Goal: Task Accomplishment & Management: Manage account settings

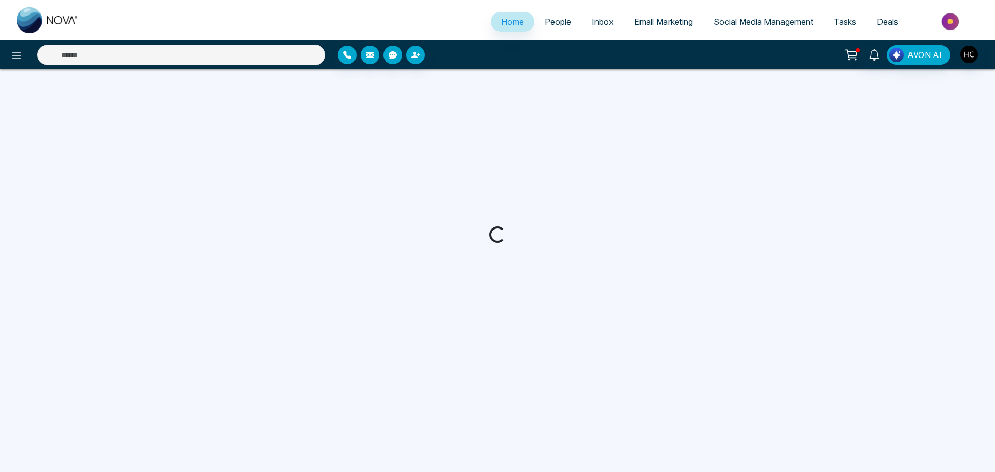
select select "*"
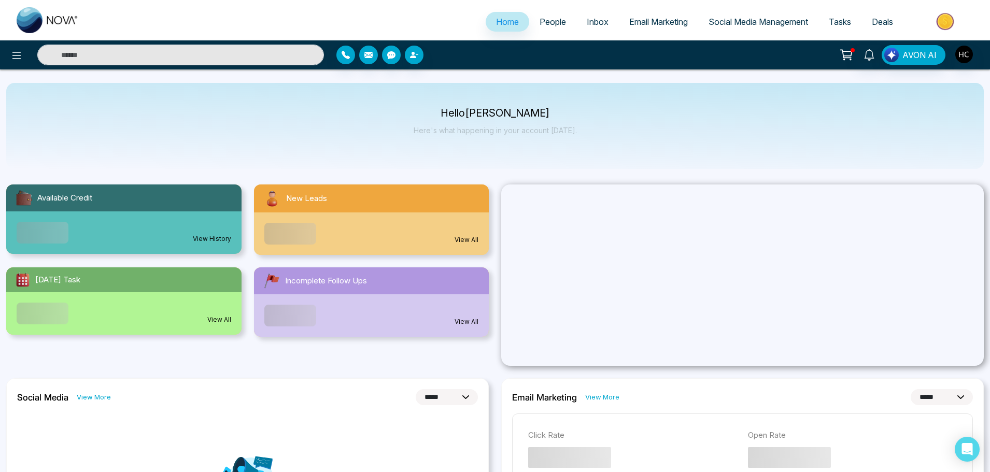
click at [546, 21] on span "People" at bounding box center [553, 22] width 26 height 10
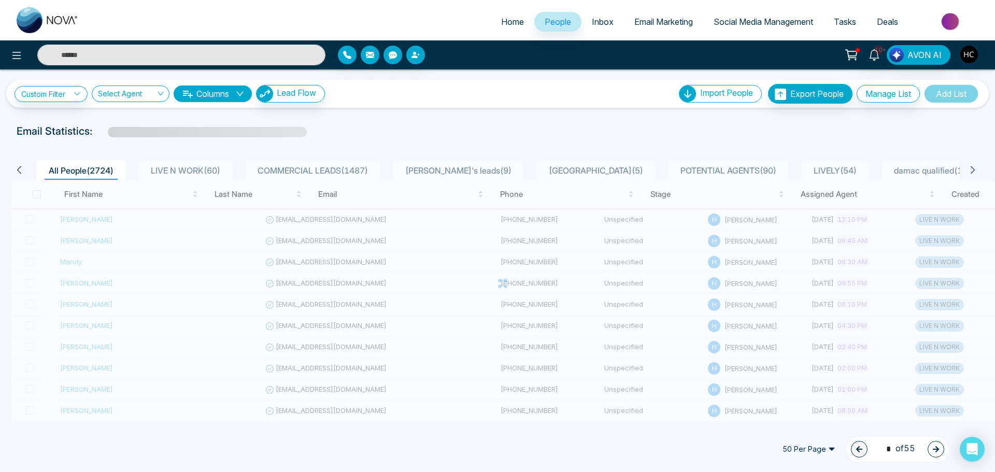
click at [211, 171] on span "LIVE N WORK ( 60 )" at bounding box center [186, 170] width 78 height 10
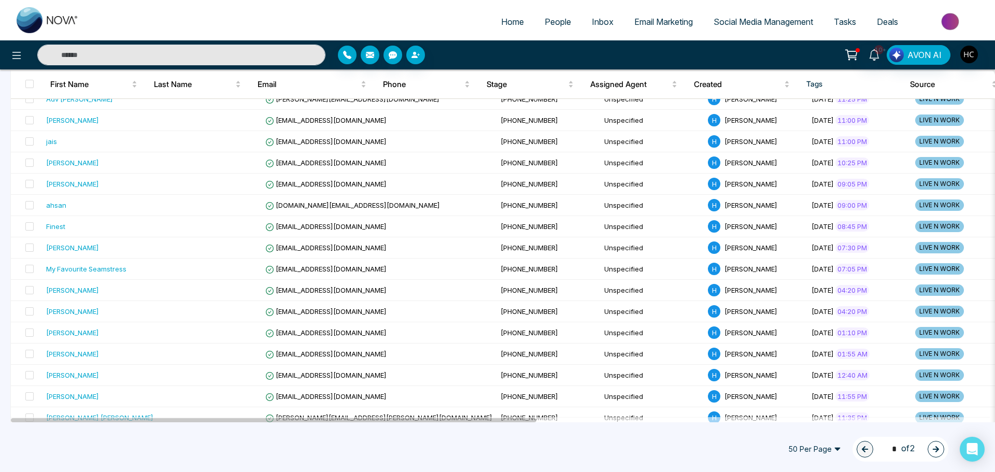
scroll to position [303, 0]
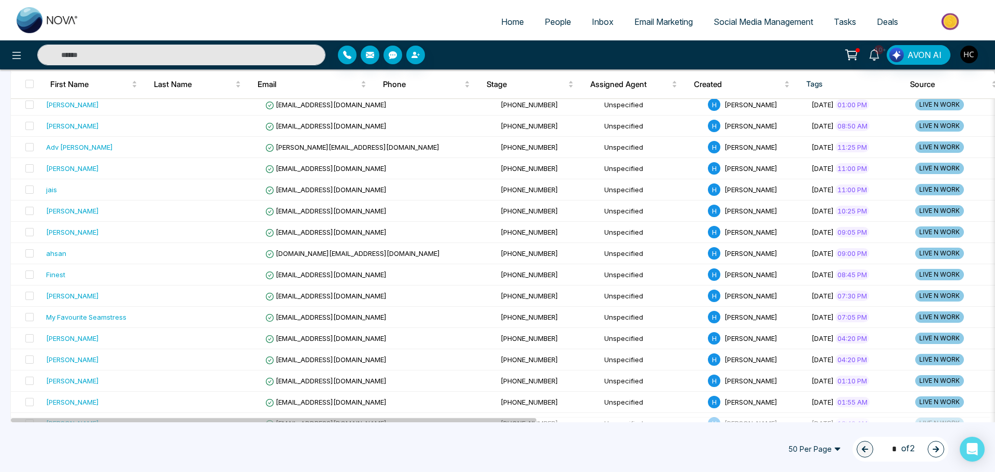
click at [940, 448] on button "button" at bounding box center [936, 449] width 17 height 17
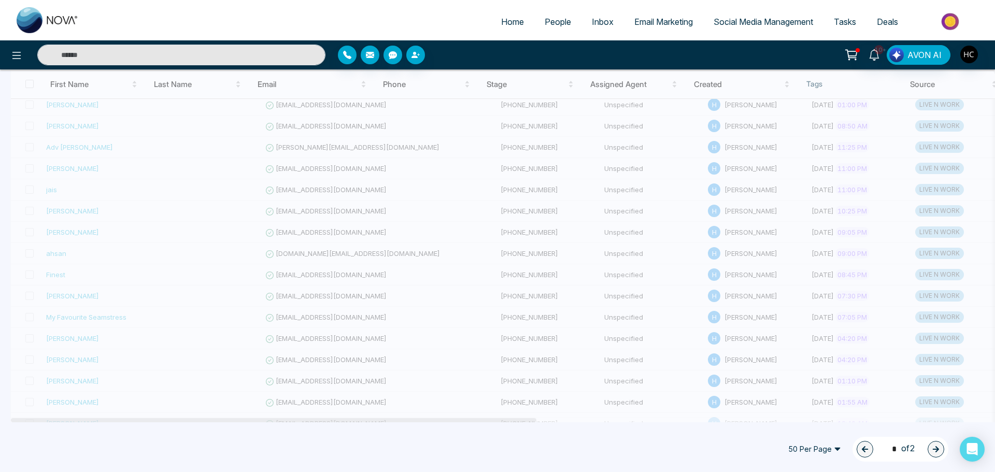
scroll to position [23, 0]
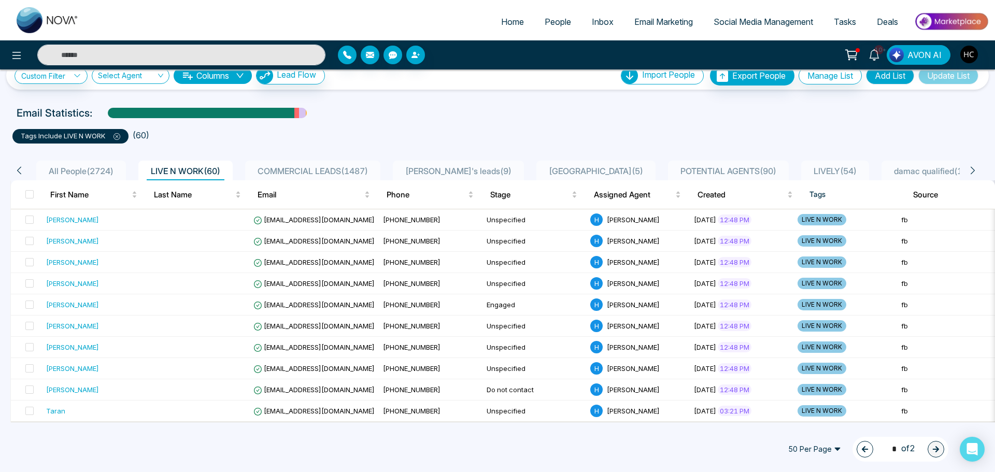
click at [858, 445] on button "button" at bounding box center [865, 449] width 17 height 17
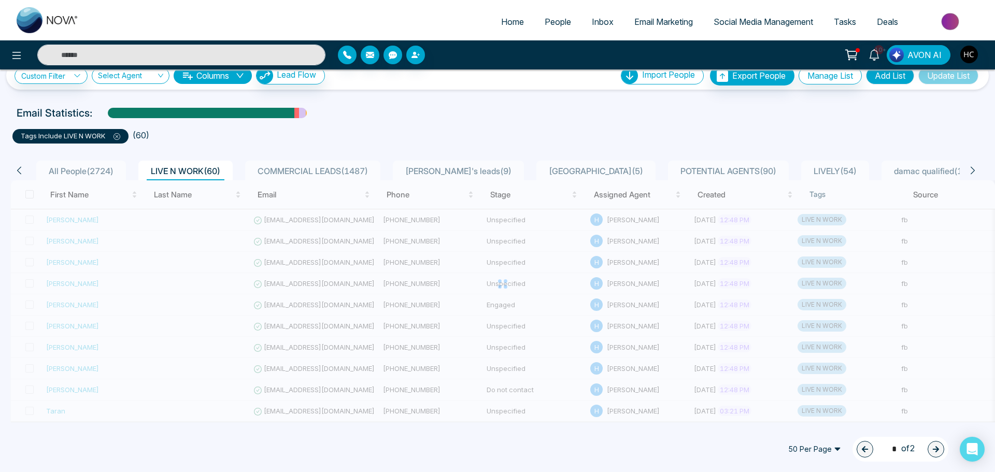
type input "*"
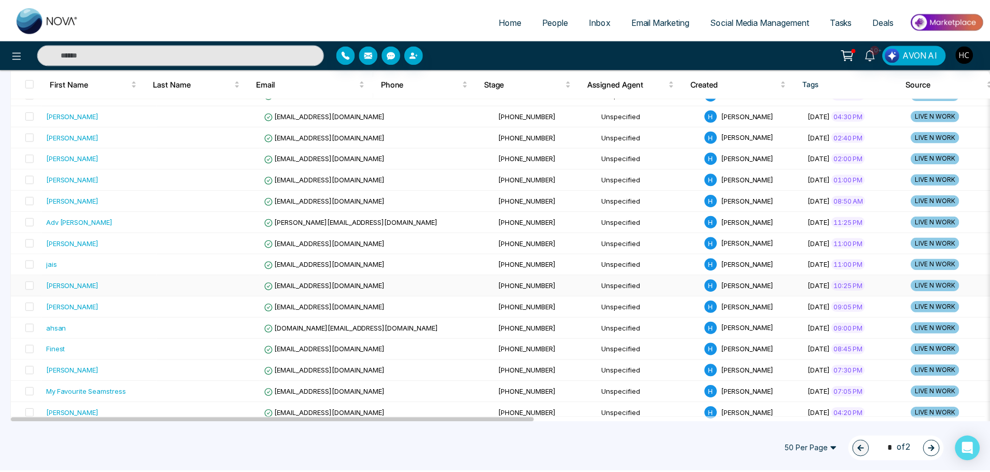
scroll to position [282, 0]
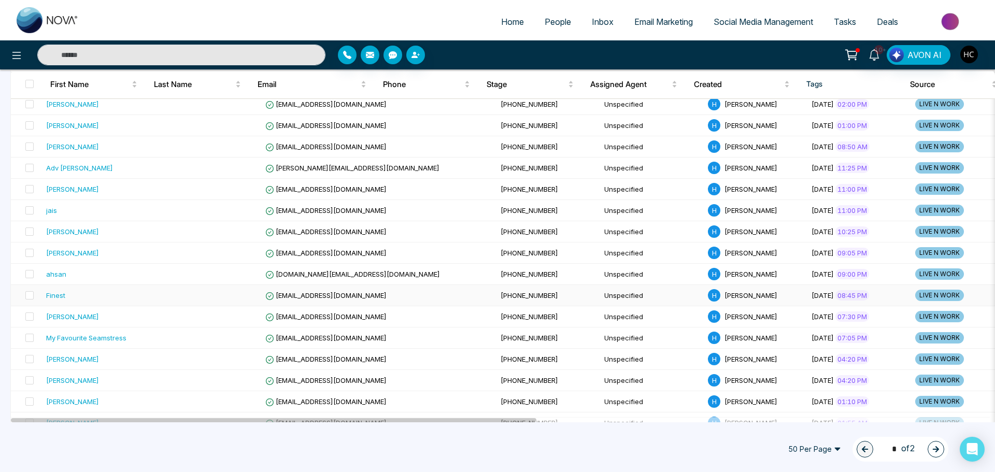
click at [88, 303] on td "Finest" at bounding box center [100, 295] width 116 height 21
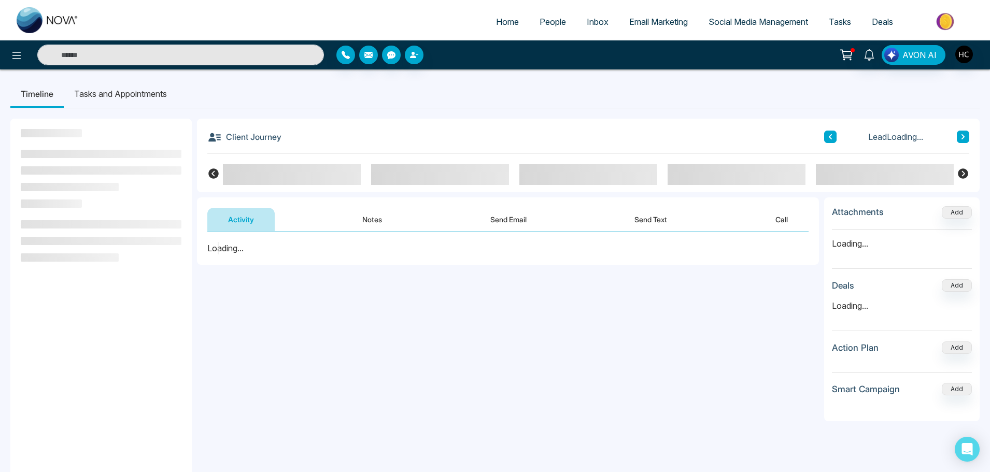
click at [375, 220] on button "Notes" at bounding box center [372, 219] width 61 height 23
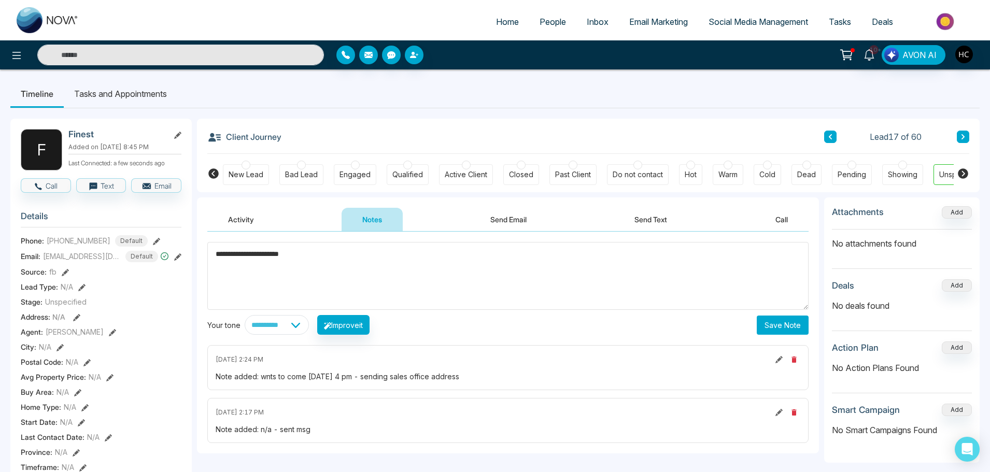
type textarea "**********"
click at [769, 325] on button "Save Note" at bounding box center [783, 325] width 52 height 19
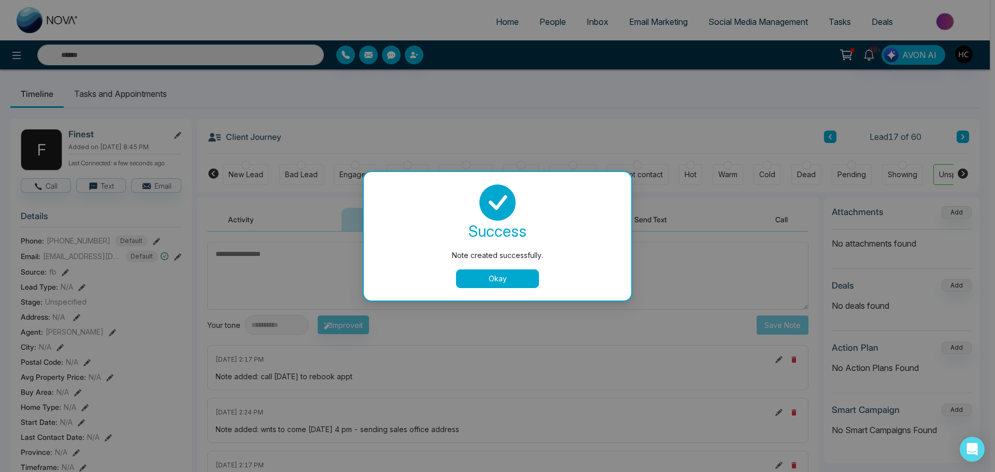
click at [116, 55] on div "Note created successfully. success Note created successfully. Okay" at bounding box center [497, 236] width 995 height 472
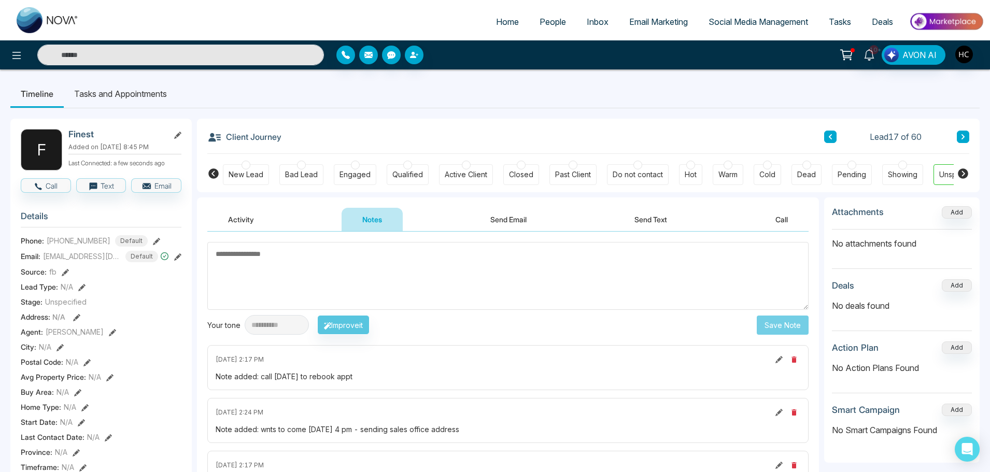
drag, startPoint x: 114, startPoint y: 35, endPoint x: 113, endPoint y: 43, distance: 7.8
click at [114, 36] on ul "Home People Inbox Email Marketing Social Media Management Tasks Deals" at bounding box center [536, 22] width 895 height 29
click at [112, 46] on input "text" at bounding box center [180, 55] width 287 height 21
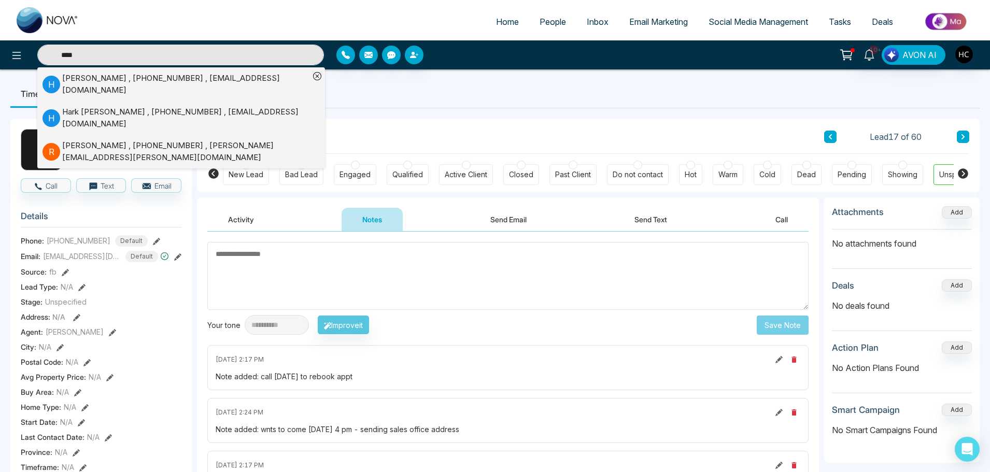
type input "****"
click at [101, 78] on div "[PERSON_NAME] , [PHONE_NUMBER] , [EMAIL_ADDRESS][DOMAIN_NAME]" at bounding box center [185, 84] width 247 height 23
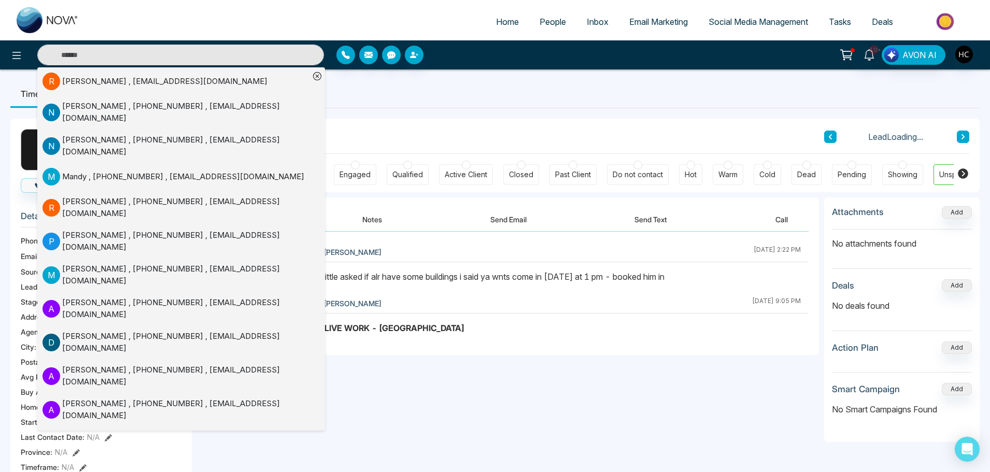
click at [364, 223] on button "Notes" at bounding box center [372, 219] width 61 height 23
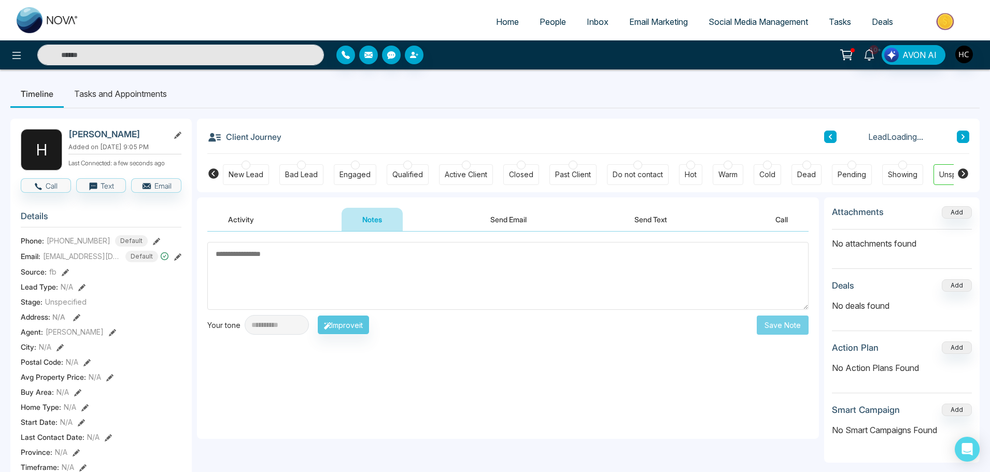
click at [374, 268] on textarea at bounding box center [507, 276] width 601 height 68
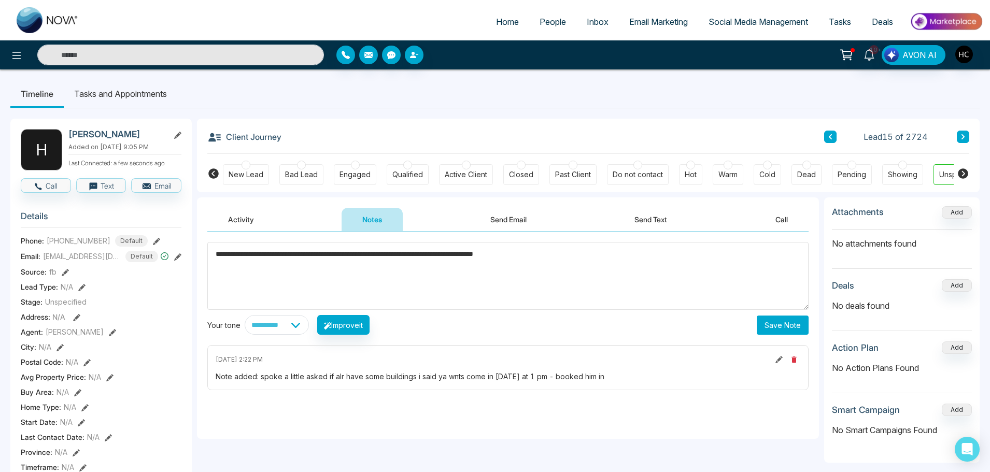
click at [535, 259] on textarea "**********" at bounding box center [507, 276] width 601 height 68
type textarea "**********"
click at [772, 333] on button "Save Note" at bounding box center [783, 325] width 52 height 19
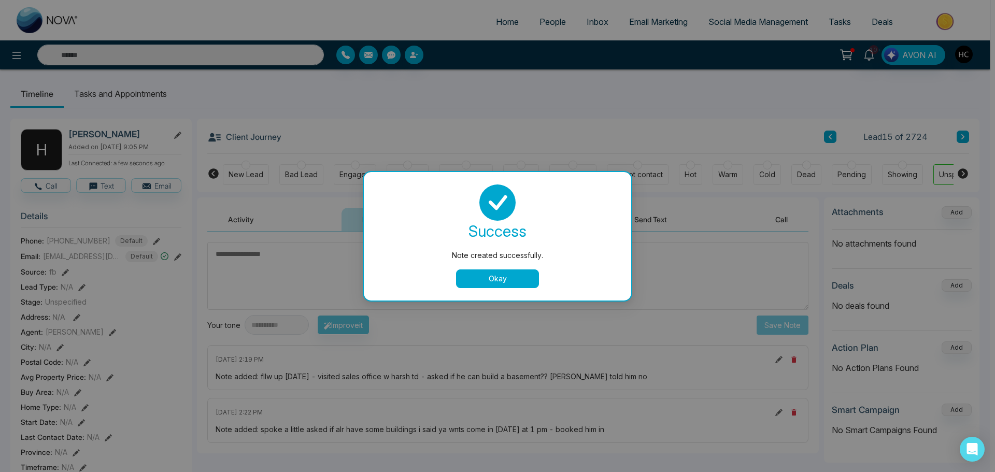
click at [513, 284] on button "Okay" at bounding box center [497, 279] width 83 height 19
